Goal: Check status

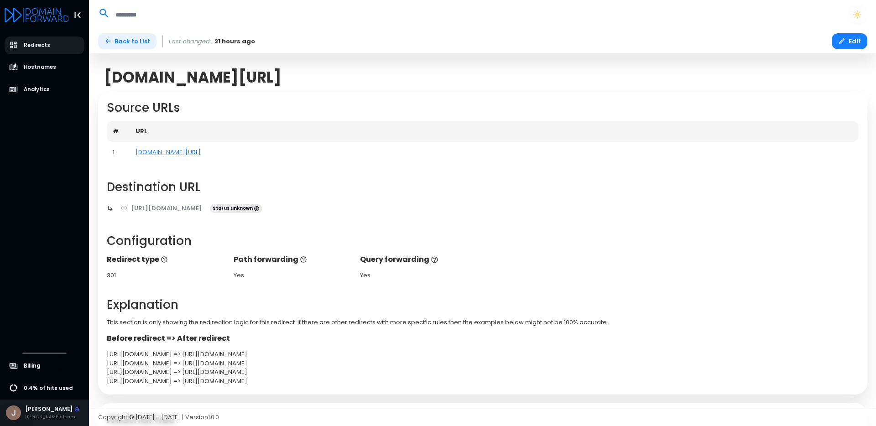
click at [134, 41] on link "Back to List" at bounding box center [127, 41] width 59 height 16
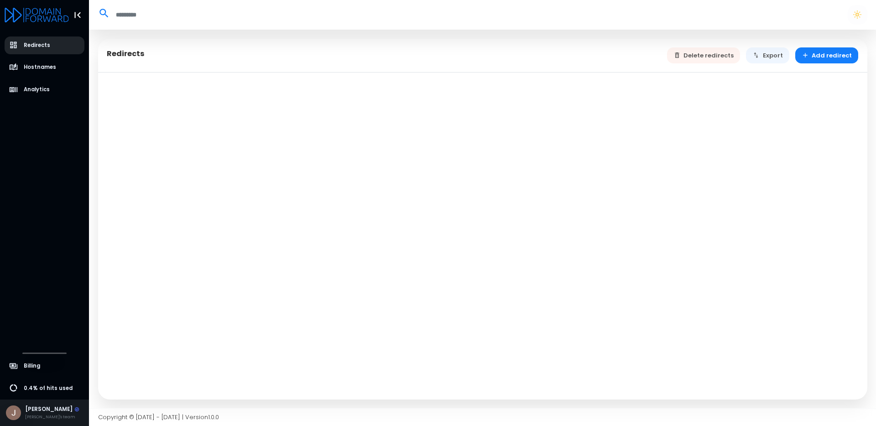
click at [32, 48] on span "Redirects" at bounding box center [37, 46] width 26 height 8
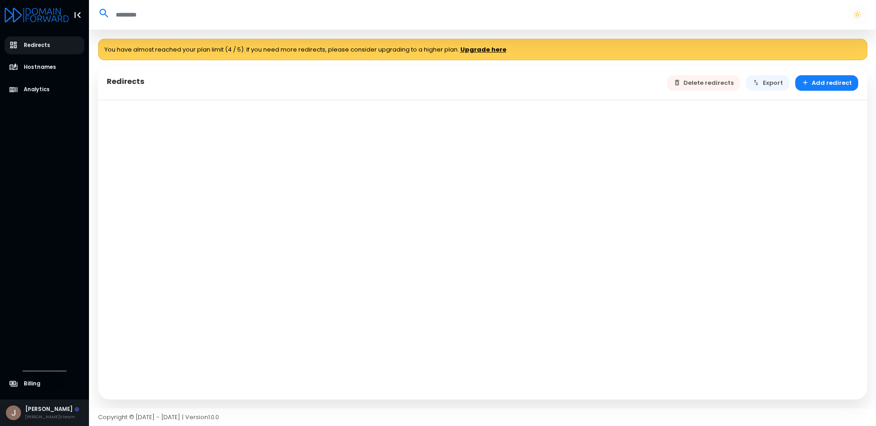
select select "**"
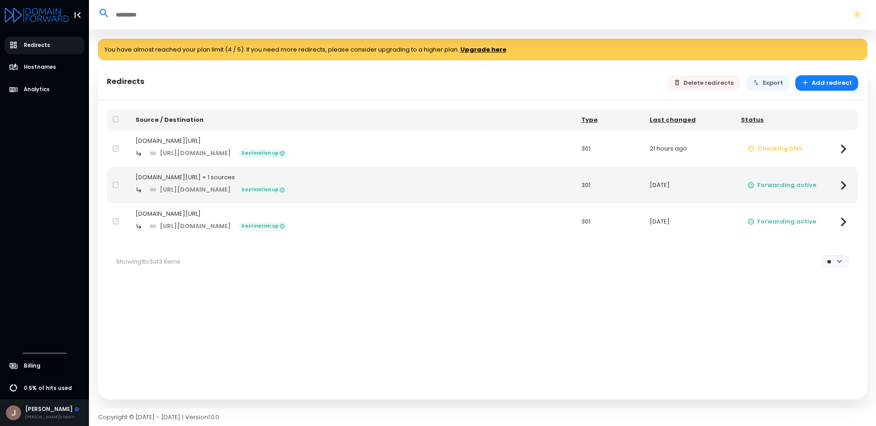
click at [171, 139] on div "[DOMAIN_NAME][URL]" at bounding box center [353, 140] width 434 height 9
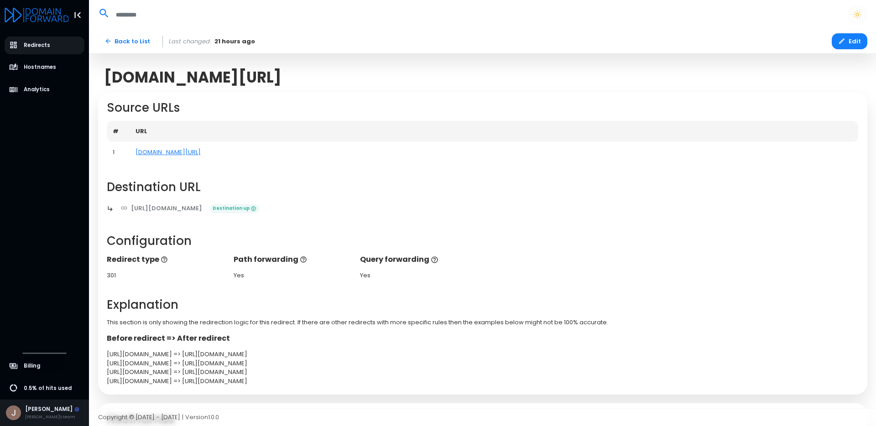
scroll to position [87, 0]
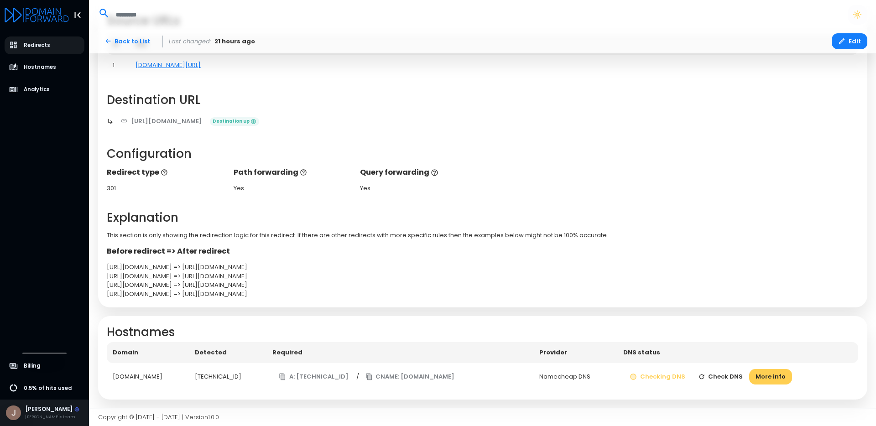
click at [743, 377] on button "Check DNS" at bounding box center [721, 377] width 58 height 16
click at [293, 376] on button "A: [TECHNICAL_ID]" at bounding box center [313, 377] width 83 height 16
click at [750, 375] on button "Check DNS" at bounding box center [721, 377] width 58 height 16
click at [768, 376] on button "More info" at bounding box center [770, 377] width 43 height 16
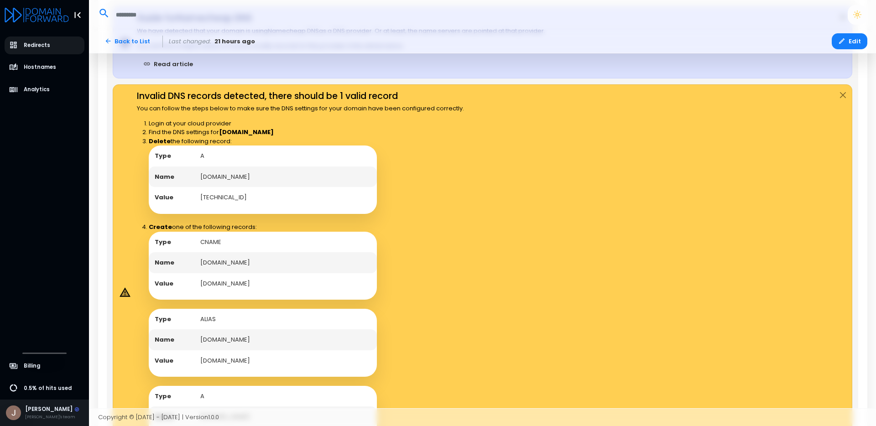
scroll to position [459, 0]
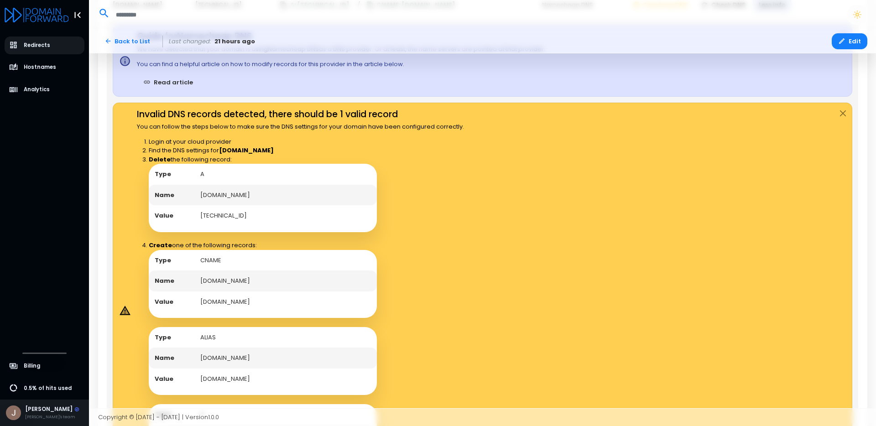
click at [210, 198] on td "[DOMAIN_NAME]" at bounding box center [285, 195] width 183 height 21
click at [223, 216] on td "[TECHNICAL_ID]" at bounding box center [285, 215] width 183 height 21
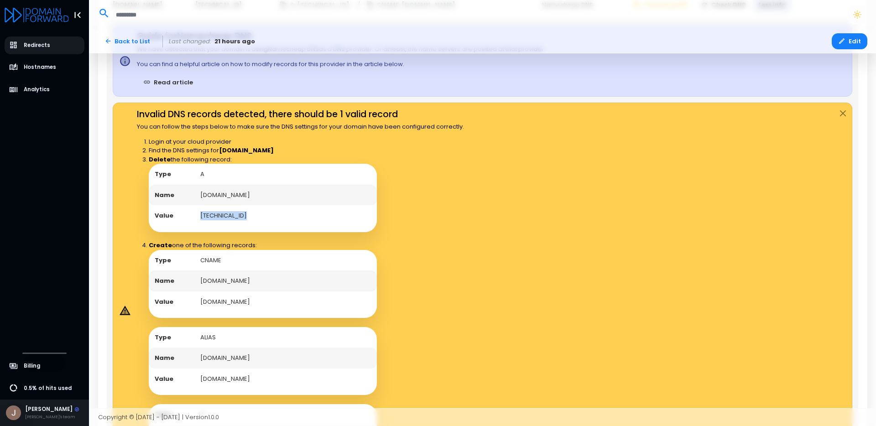
click at [223, 216] on td "[TECHNICAL_ID]" at bounding box center [285, 215] width 183 height 21
copy td "[TECHNICAL_ID]"
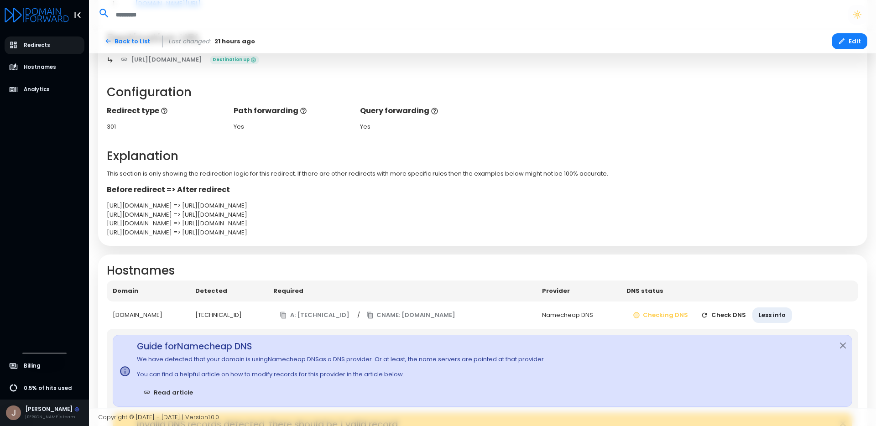
scroll to position [167, 0]
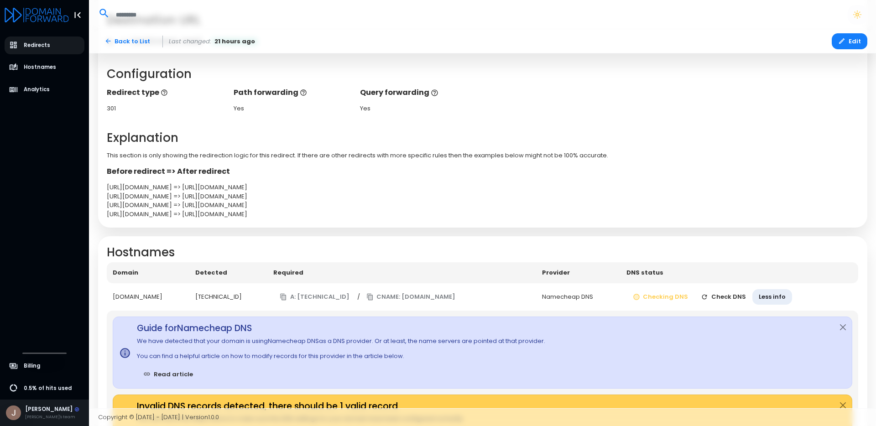
click at [727, 296] on button "Check DNS" at bounding box center [723, 297] width 58 height 16
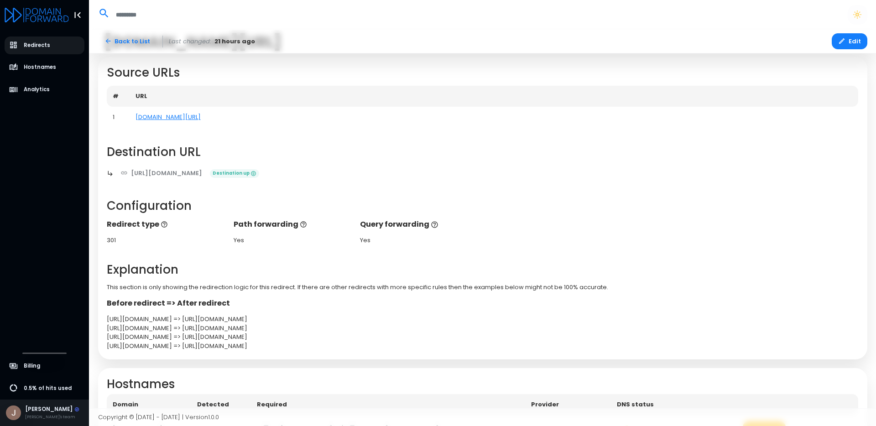
scroll to position [87, 0]
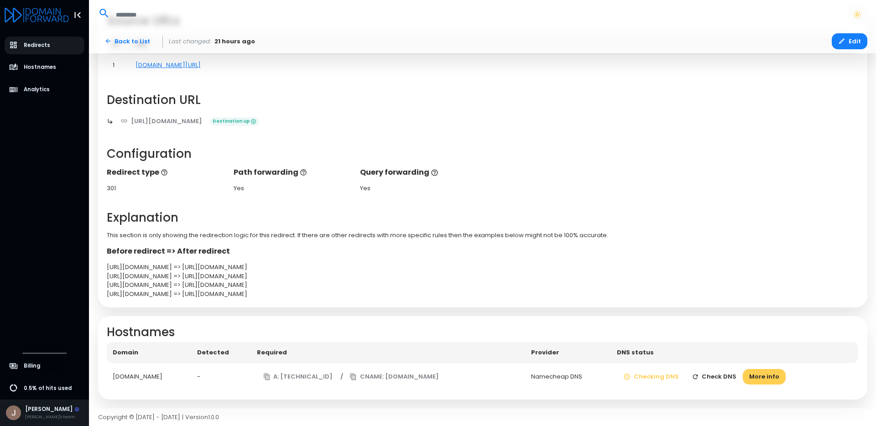
click at [727, 378] on button "Check DNS" at bounding box center [714, 377] width 58 height 16
click at [164, 376] on div "[DOMAIN_NAME]" at bounding box center [149, 376] width 73 height 9
copy div "[DOMAIN_NAME]"
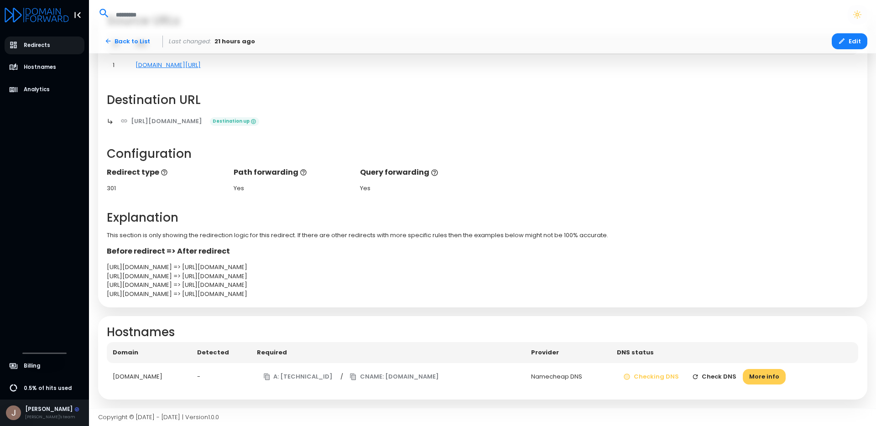
click at [563, 208] on div "Source URLs # URL 1 [DOMAIN_NAME][URL] Destination URL [URL][DOMAIN_NAME] Desti…" at bounding box center [482, 156] width 769 height 303
